Goal: Information Seeking & Learning: Learn about a topic

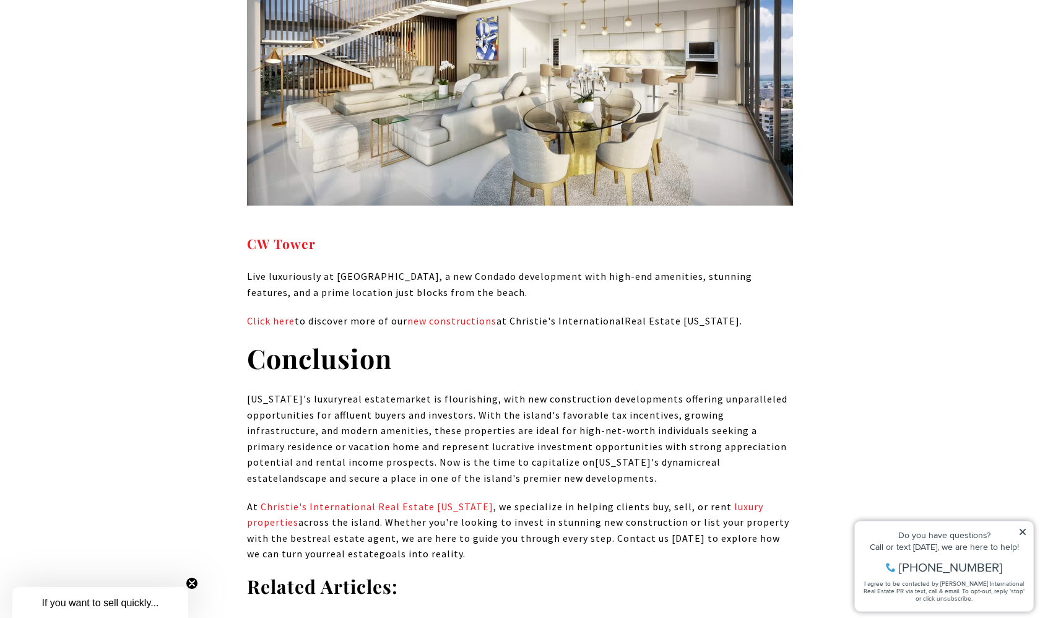
scroll to position [7216, 0]
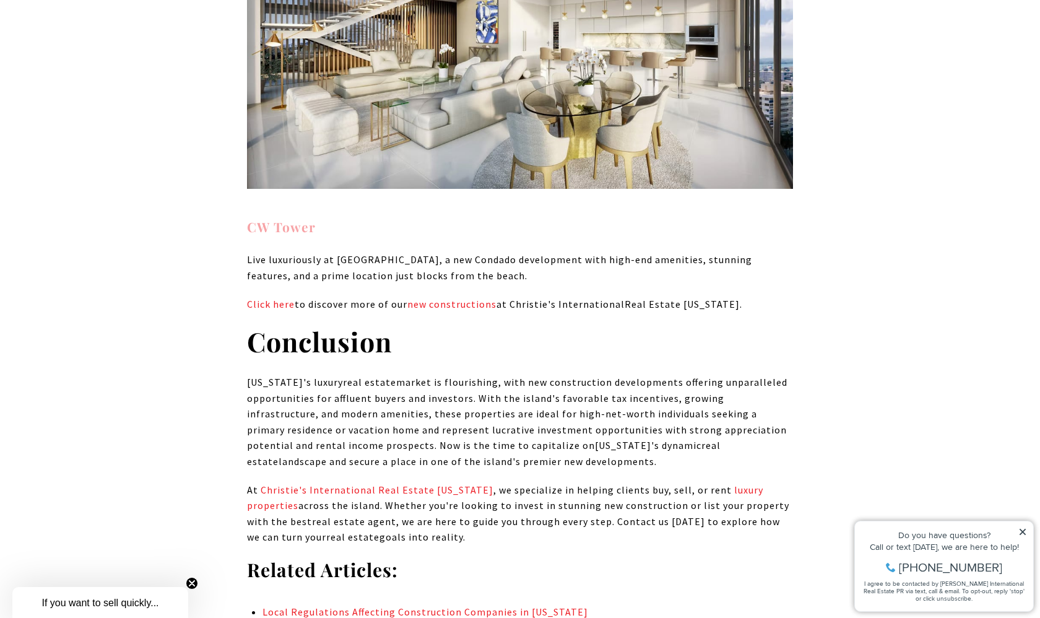
click at [284, 218] on strong "CW Tower" at bounding box center [281, 226] width 69 height 17
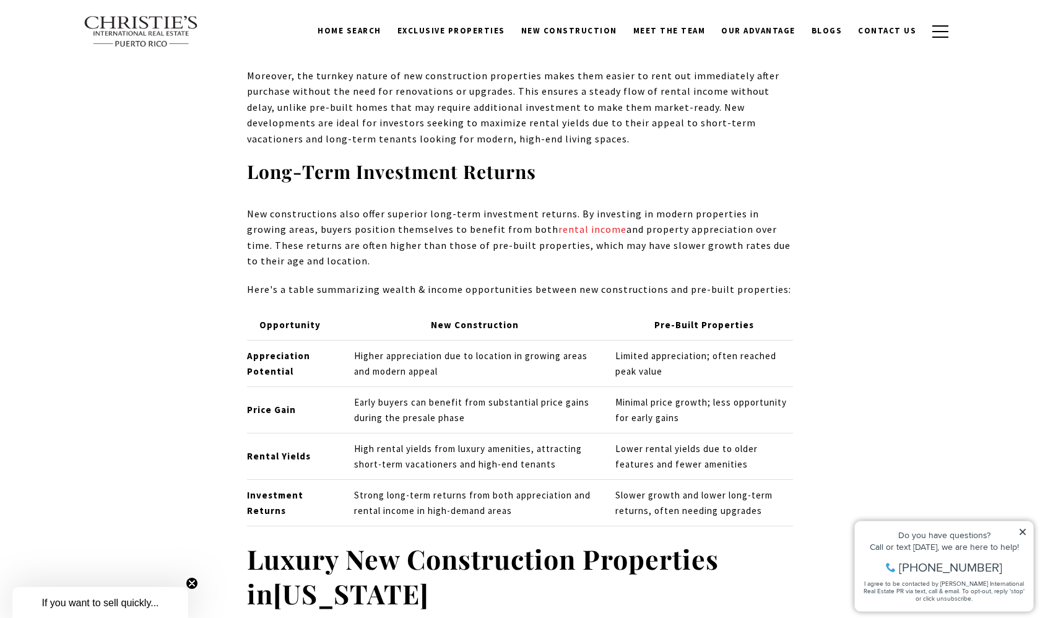
scroll to position [5060, 0]
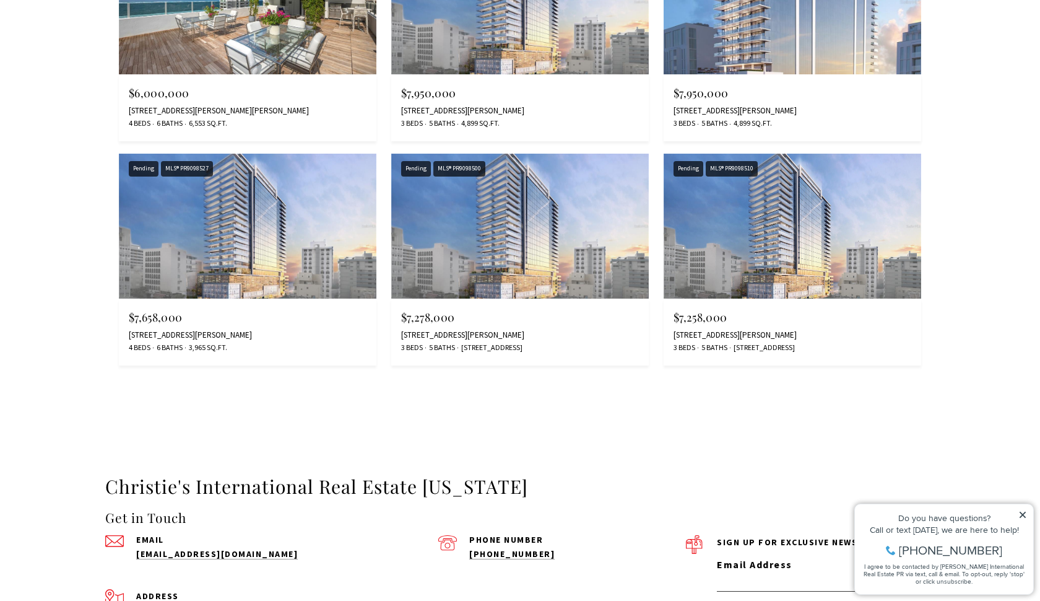
scroll to position [2143, 0]
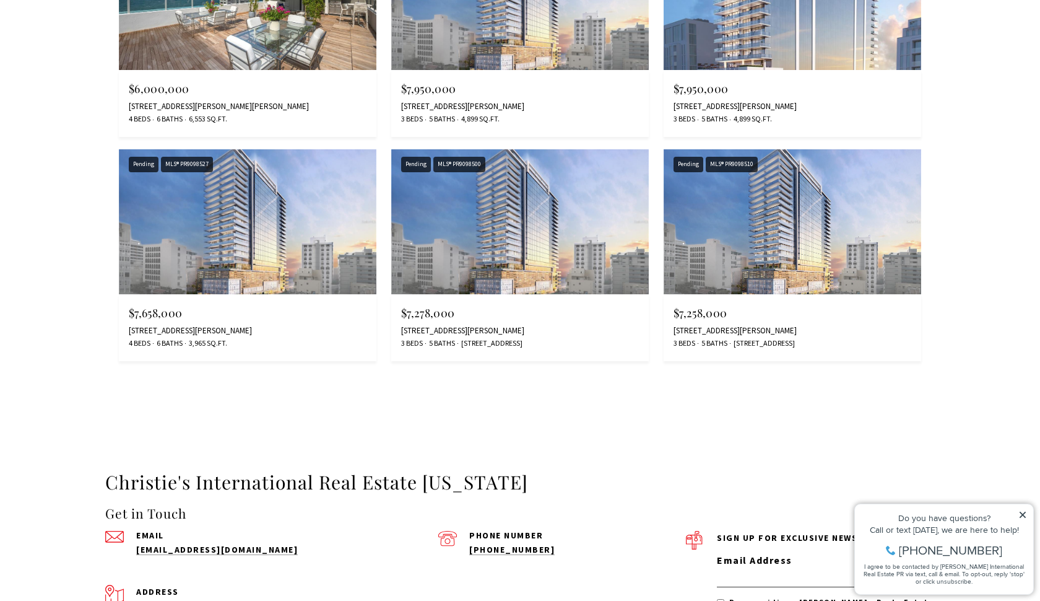
click at [314, 326] on div "1149 ASHFORD AVENUE #1502, SAN JUAN, PR 00907" at bounding box center [248, 331] width 238 height 10
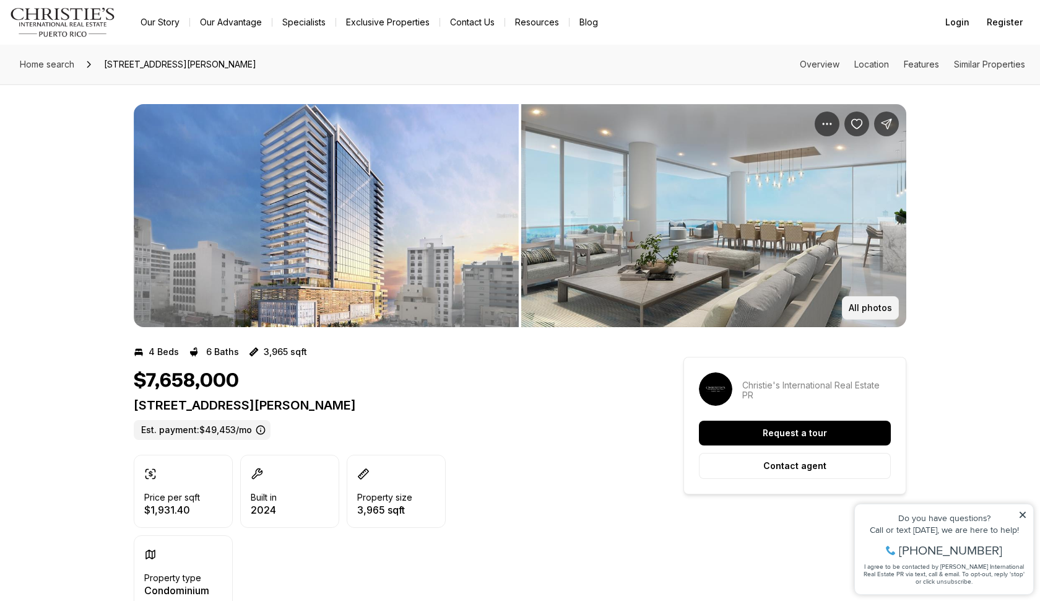
click at [856, 311] on p "All photos" at bounding box center [870, 308] width 43 height 10
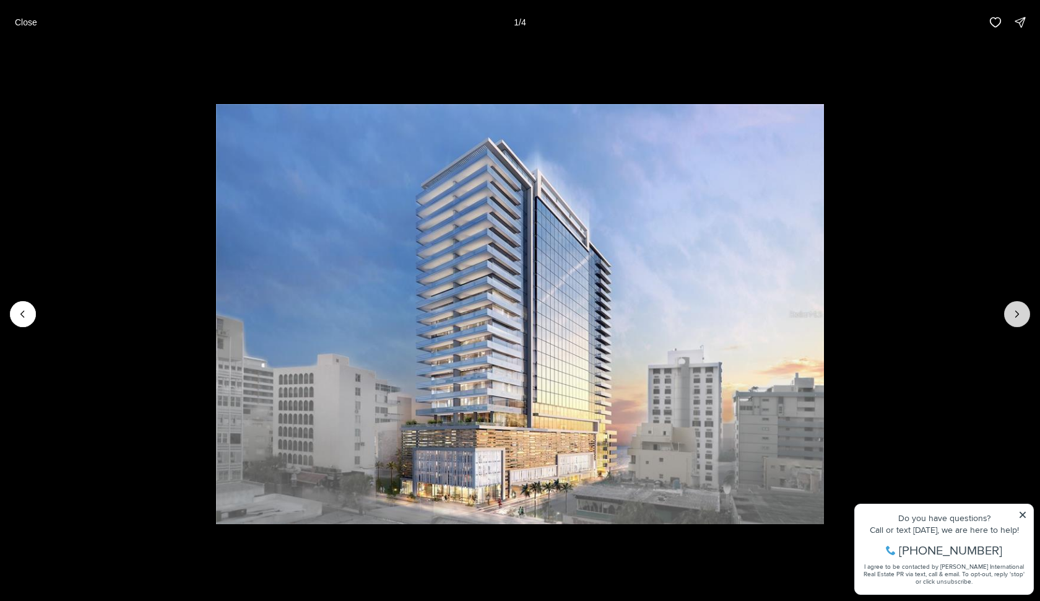
click at [1007, 315] on button "Next slide" at bounding box center [1017, 314] width 26 height 26
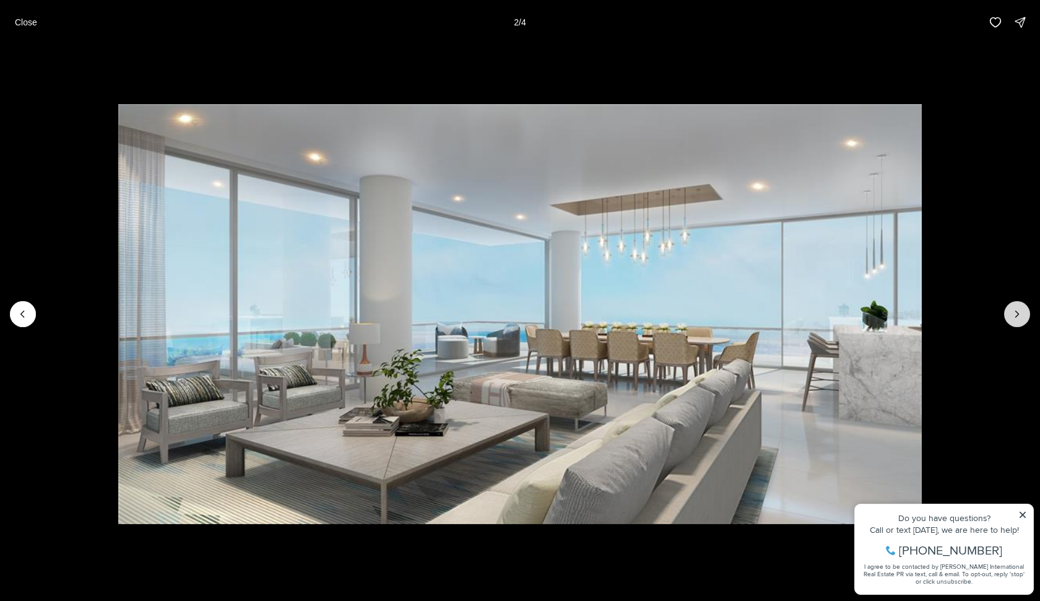
click at [1007, 315] on button "Next slide" at bounding box center [1017, 314] width 26 height 26
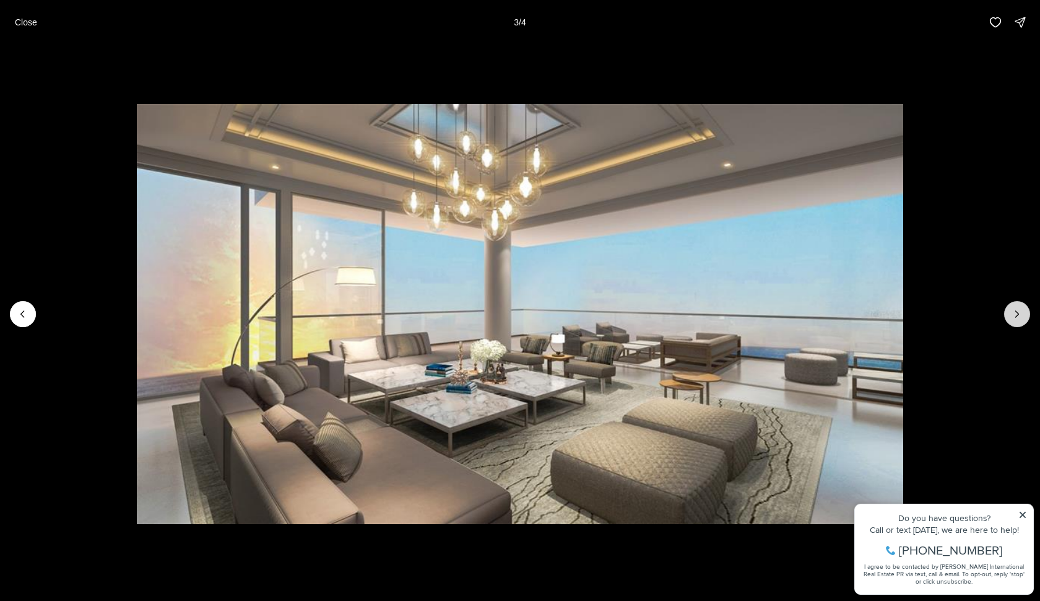
click at [1007, 315] on button "Next slide" at bounding box center [1017, 314] width 26 height 26
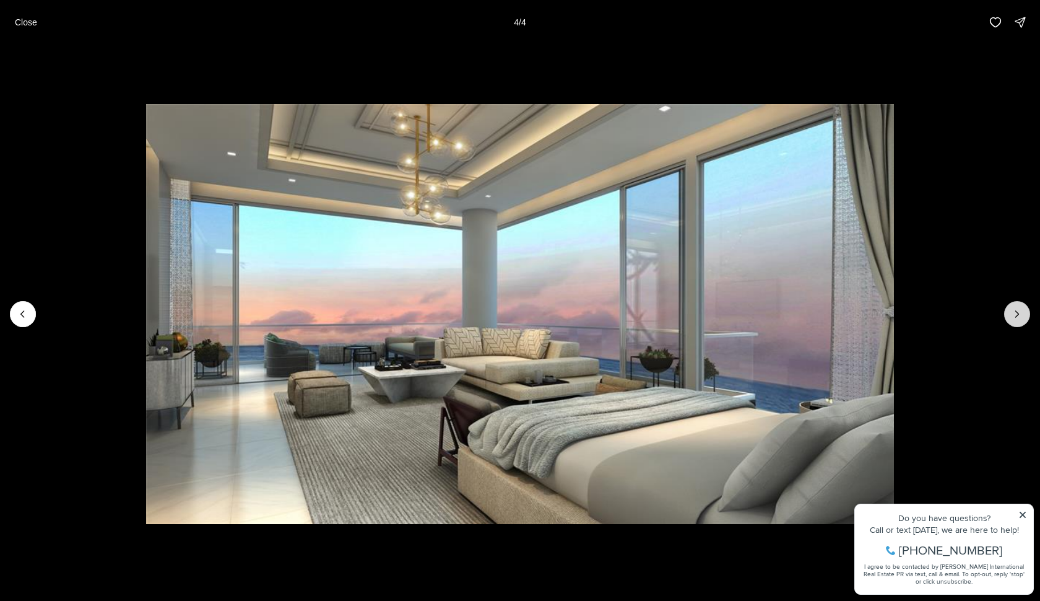
click at [1007, 315] on div at bounding box center [1017, 314] width 26 height 26
click at [1015, 315] on div at bounding box center [1017, 314] width 26 height 26
click at [38, 21] on button "Close" at bounding box center [25, 22] width 37 height 25
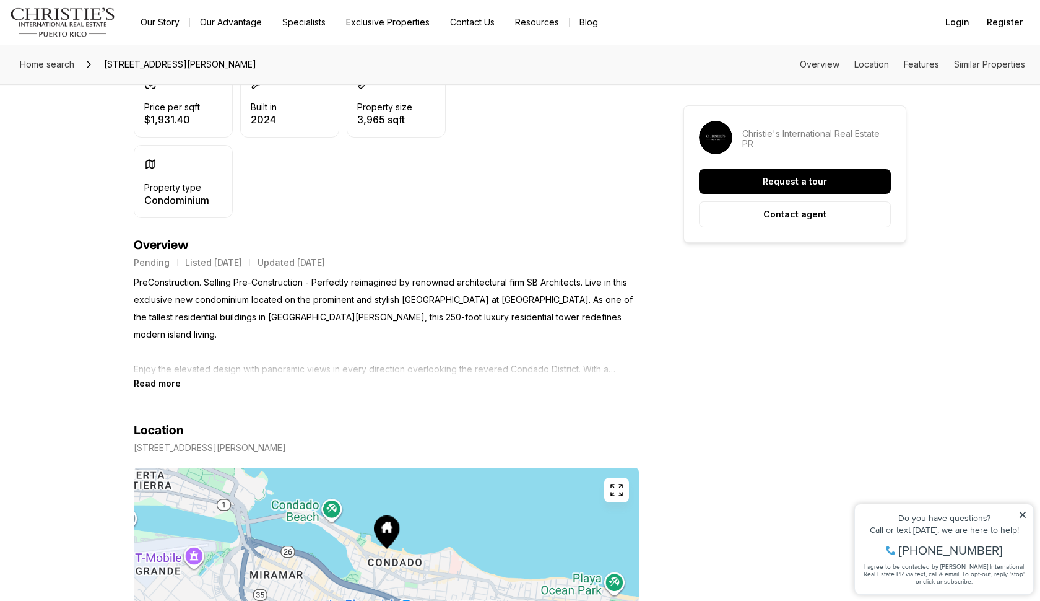
scroll to position [391, 0]
click at [164, 377] on b "Read more" at bounding box center [157, 381] width 47 height 11
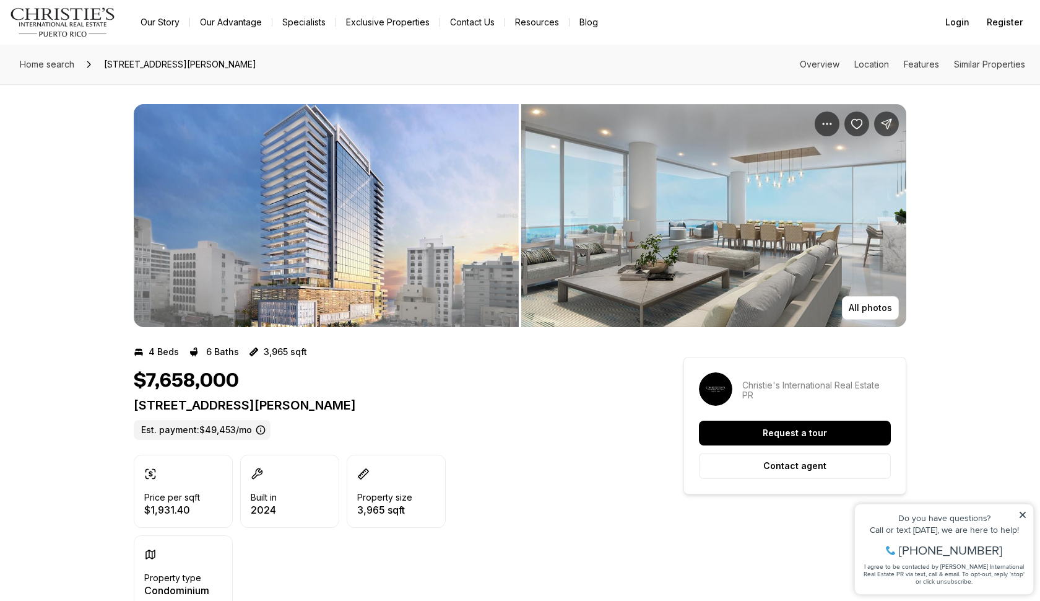
scroll to position [0, 0]
